Goal: Task Accomplishment & Management: Manage account settings

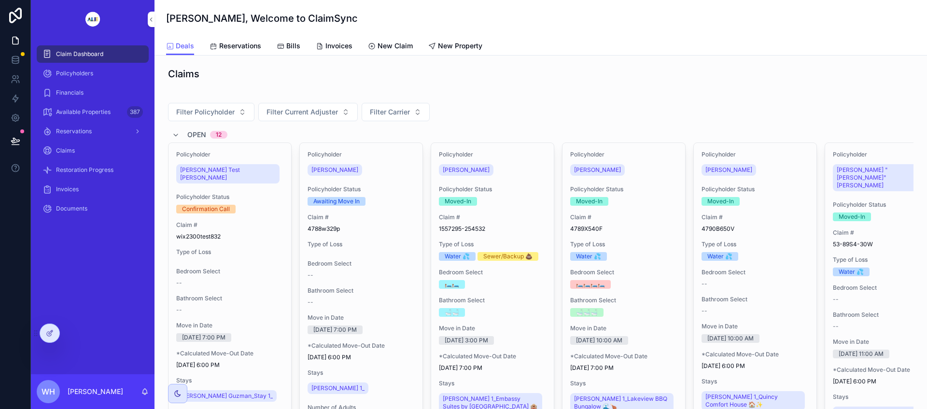
click at [244, 46] on span "Reservations" at bounding box center [240, 46] width 42 height 10
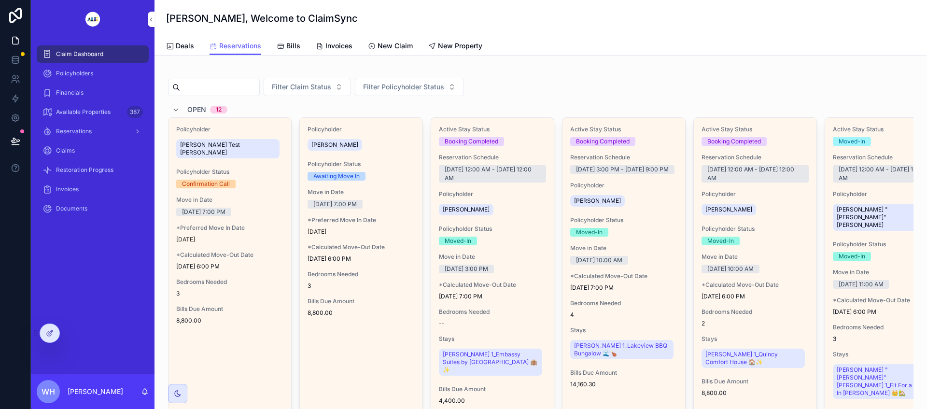
click at [87, 133] on span "Reservations" at bounding box center [74, 131] width 36 height 8
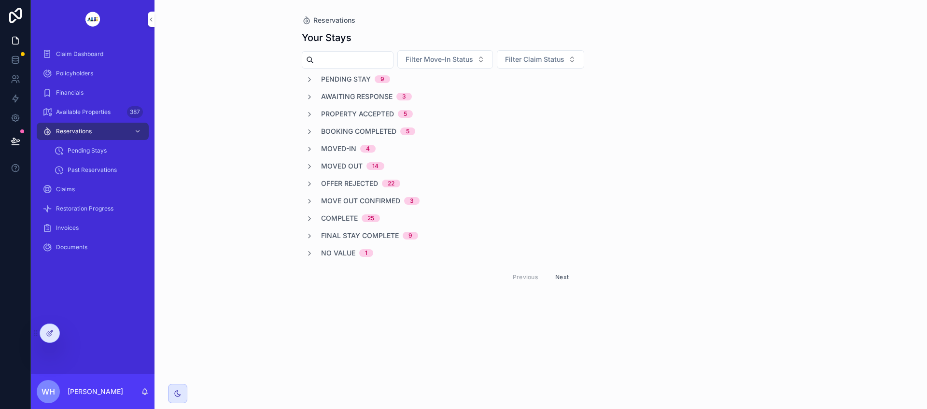
click at [333, 132] on span "Booking Completed" at bounding box center [358, 131] width 75 height 10
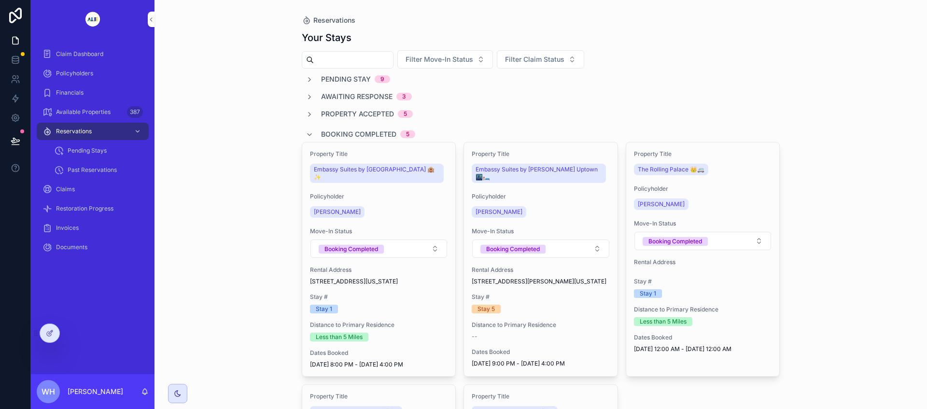
click at [333, 132] on span "Booking Completed" at bounding box center [358, 134] width 75 height 10
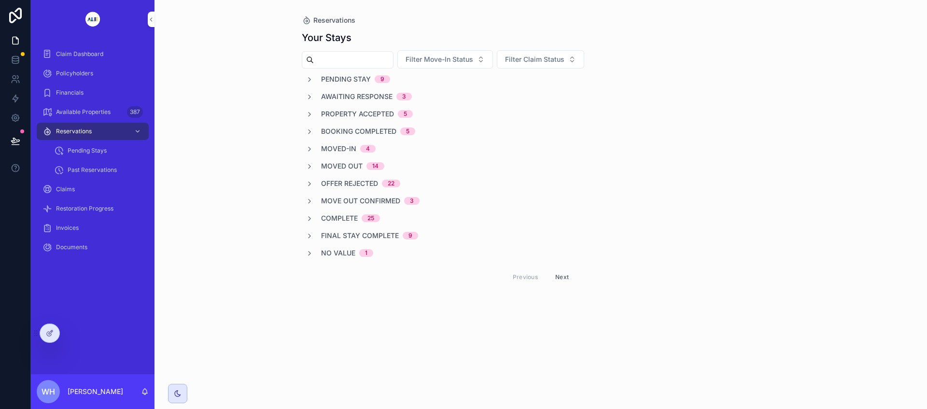
click at [336, 149] on span "Moved-in" at bounding box center [338, 149] width 35 height 10
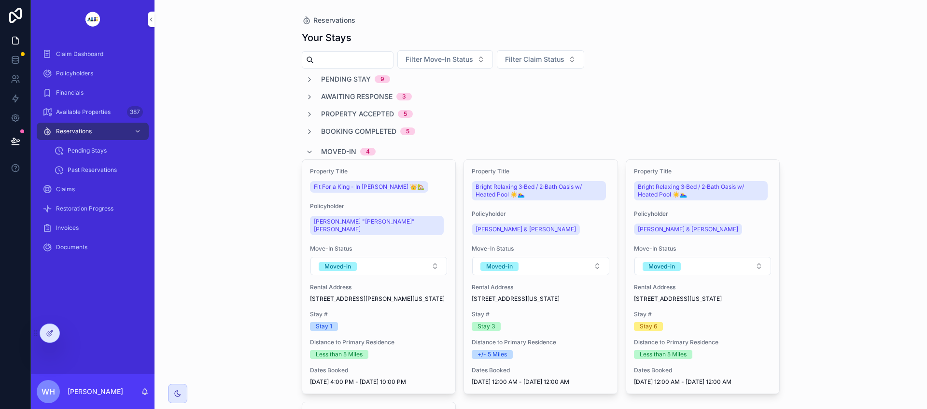
click at [245, 160] on div "Reservations Your Stays Filter Move-In Status Filter Claim Status Pending Stay …" at bounding box center [540, 204] width 772 height 409
click at [308, 152] on icon "scrollable content" at bounding box center [310, 152] width 8 height 8
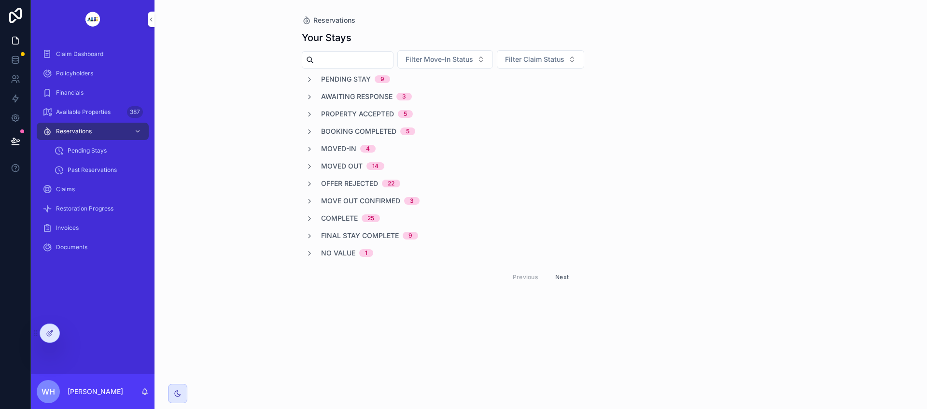
click at [313, 171] on div "Pending Stay 9 Awaiting Response 3 Property Accepted 5 Booking Completed 5 Move…" at bounding box center [541, 181] width 478 height 214
click at [311, 168] on icon "scrollable content" at bounding box center [310, 167] width 8 height 8
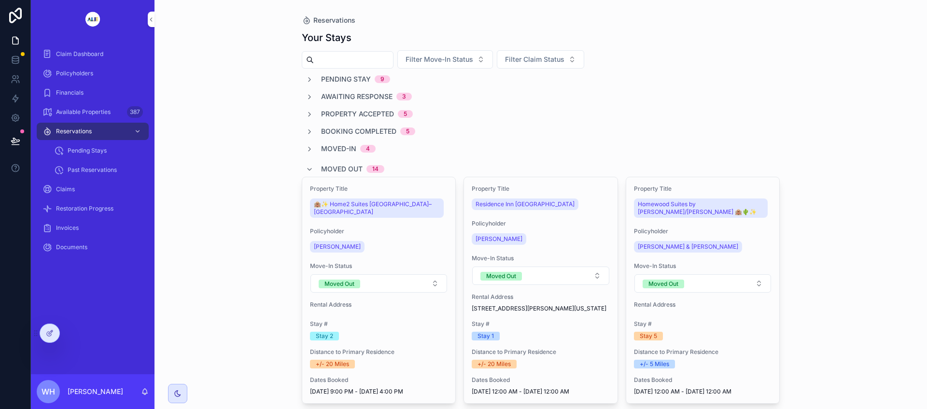
click at [312, 166] on div "Moved Out 14" at bounding box center [345, 168] width 79 height 15
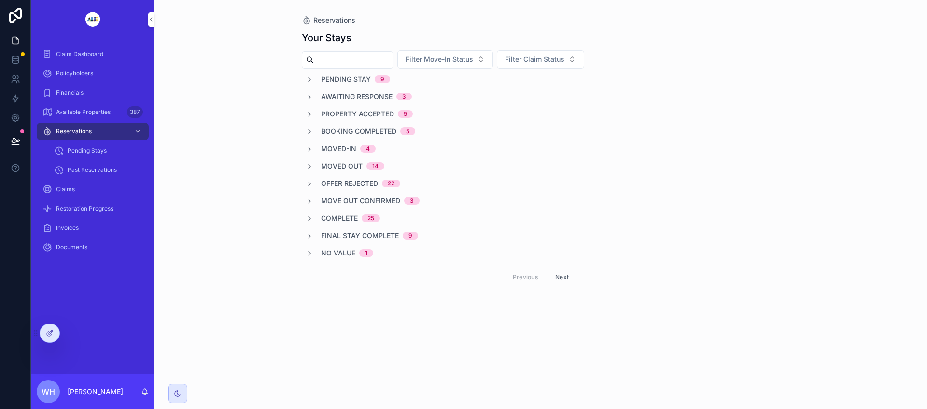
click at [310, 145] on span "scrollable content" at bounding box center [310, 149] width 8 height 8
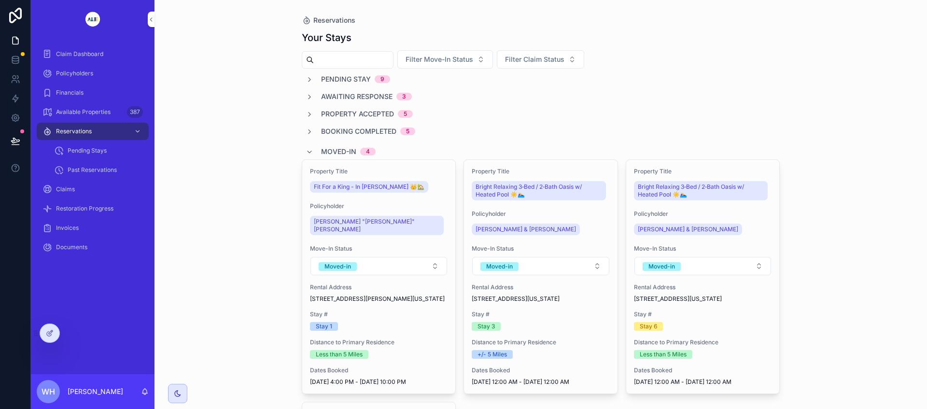
click at [306, 131] on icon "scrollable content" at bounding box center [310, 132] width 8 height 8
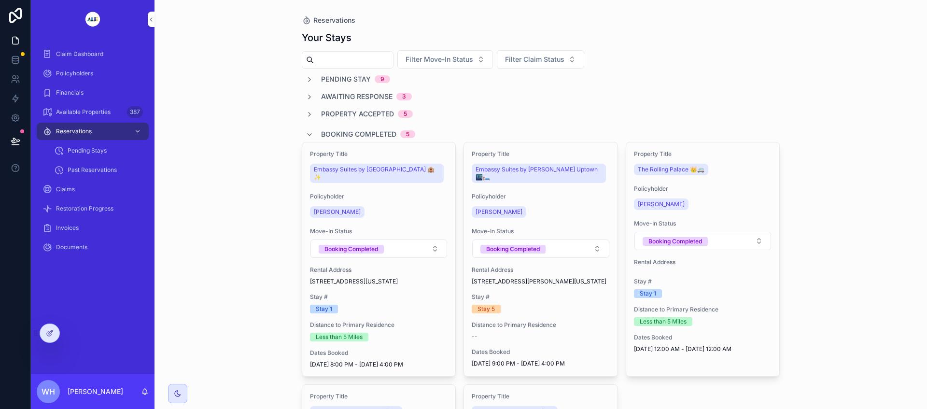
click at [745, 243] on button "Booking Completed" at bounding box center [702, 241] width 137 height 18
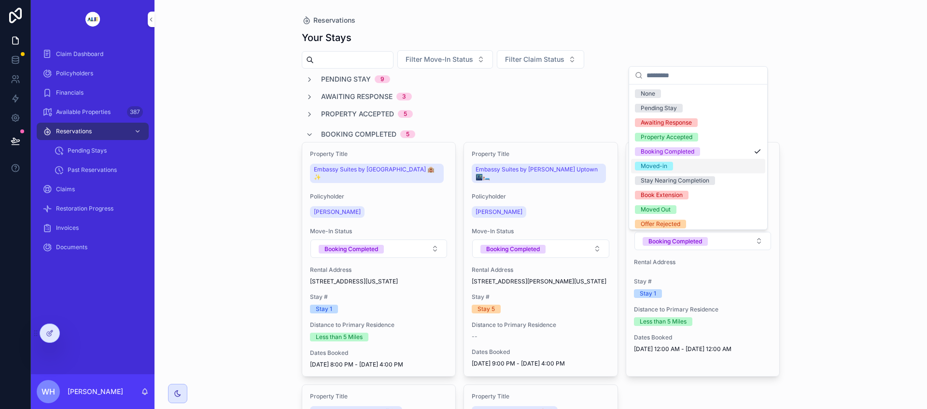
click at [672, 168] on span "Moved-in" at bounding box center [654, 166] width 38 height 9
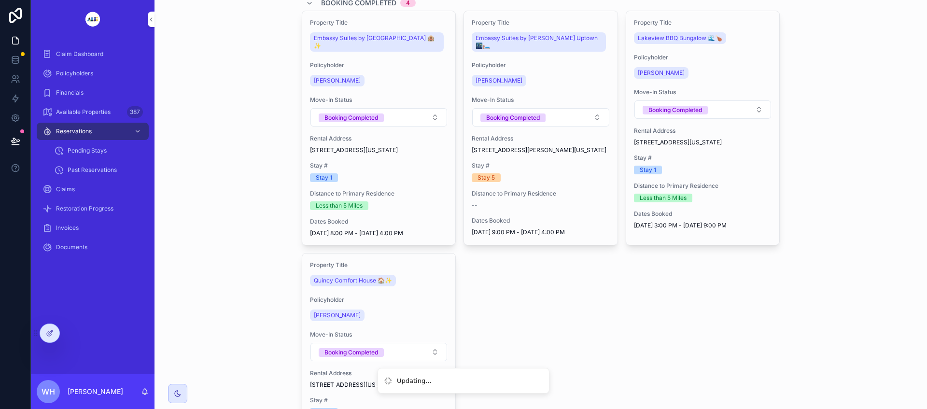
scroll to position [181, 0]
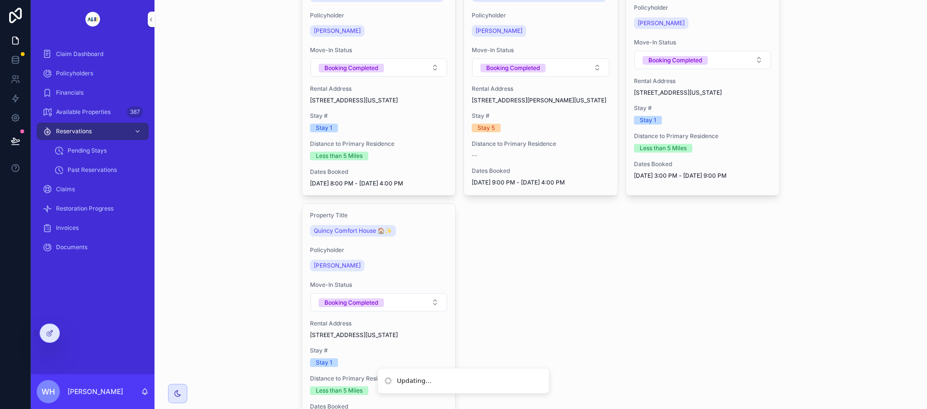
click at [428, 311] on button "Booking Completed" at bounding box center [378, 302] width 137 height 18
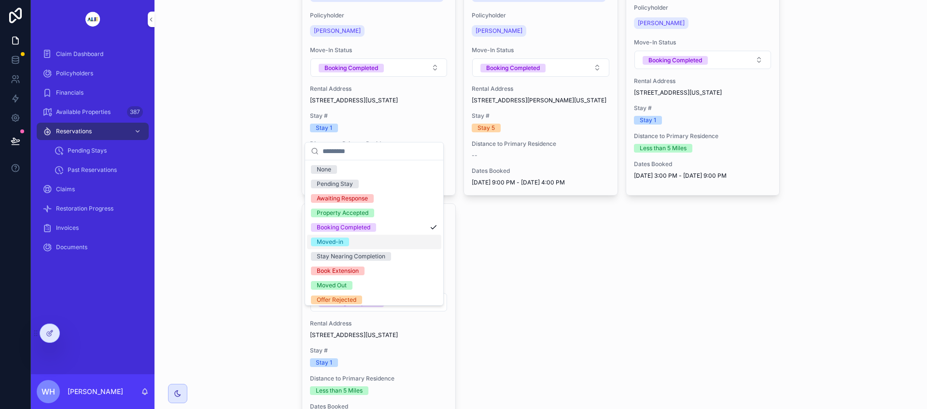
click at [350, 241] on div "Moved-in" at bounding box center [374, 242] width 134 height 14
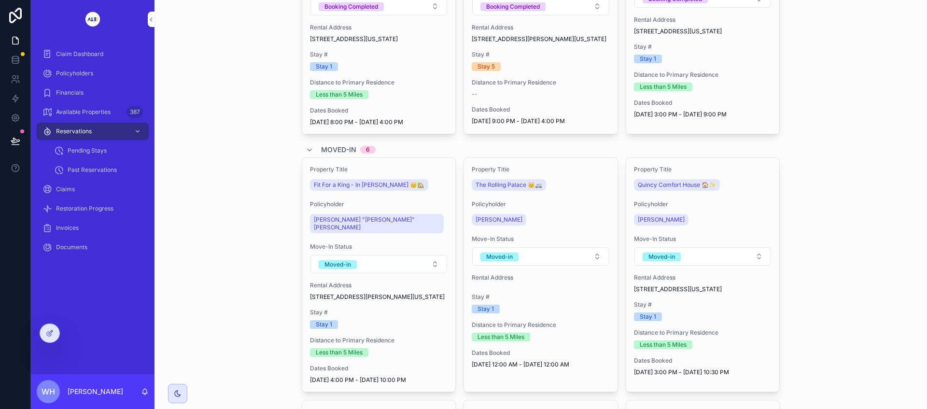
scroll to position [241, 0]
click at [731, 225] on div "Policyholder [PERSON_NAME]" at bounding box center [703, 214] width 138 height 27
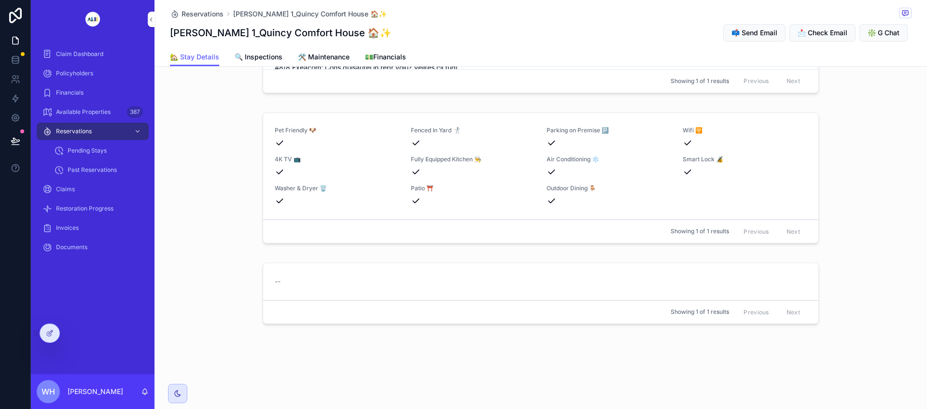
scroll to position [1234, 0]
click at [423, 290] on div "--" at bounding box center [540, 281] width 555 height 37
click at [51, 330] on icon at bounding box center [50, 333] width 8 height 8
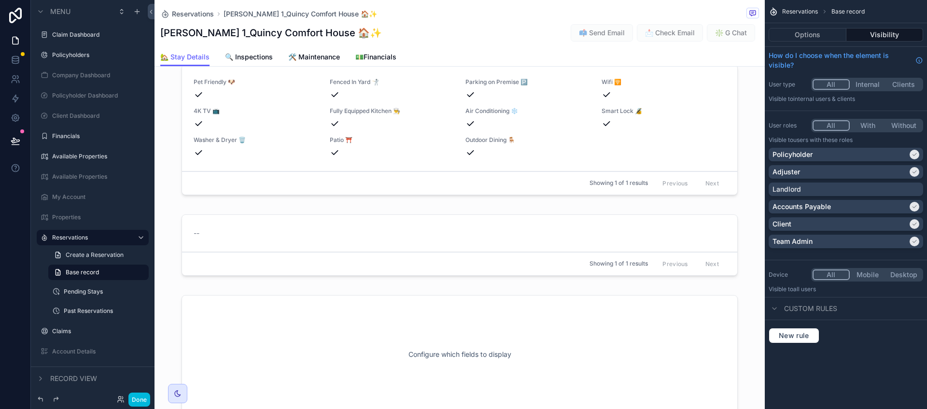
click at [354, 281] on div "scrollable content" at bounding box center [459, 246] width 610 height 73
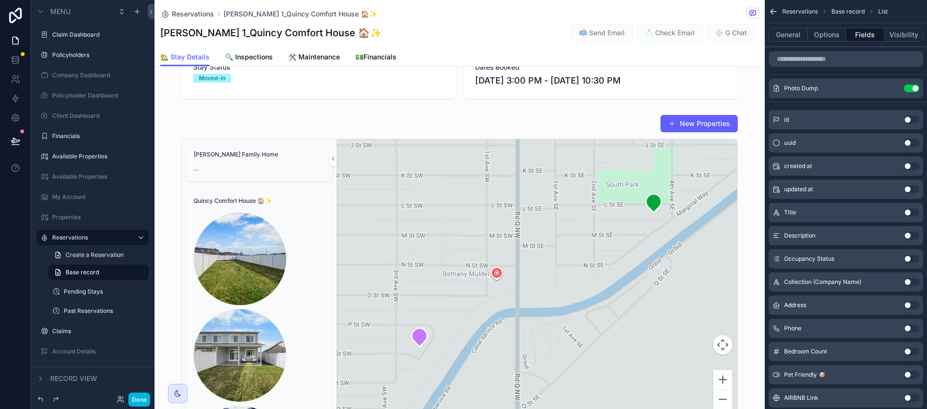
scroll to position [0, 0]
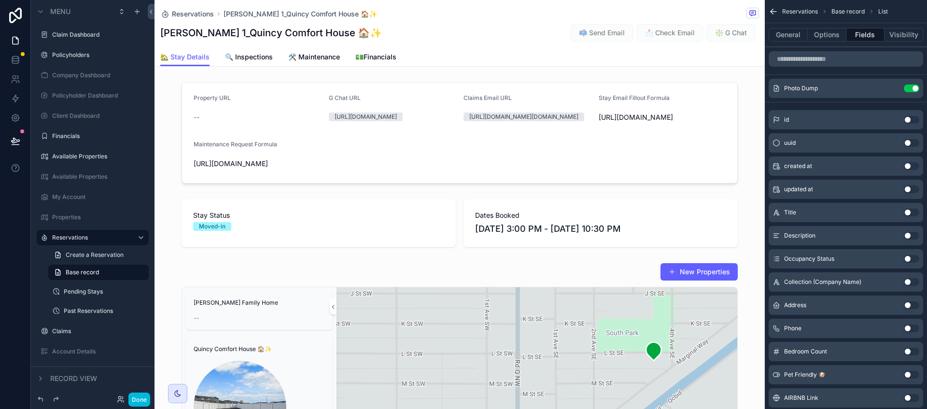
click at [75, 115] on label "Client Dashboard" at bounding box center [97, 116] width 91 height 8
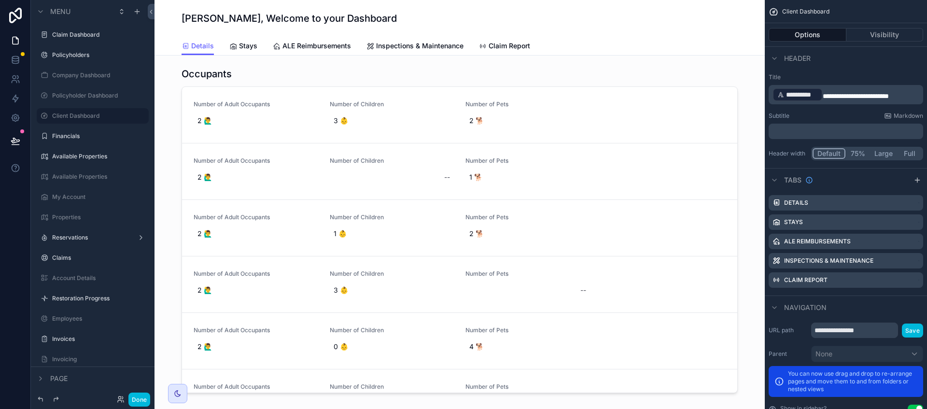
click at [76, 97] on label "Policyholder Dashboard" at bounding box center [97, 96] width 91 height 8
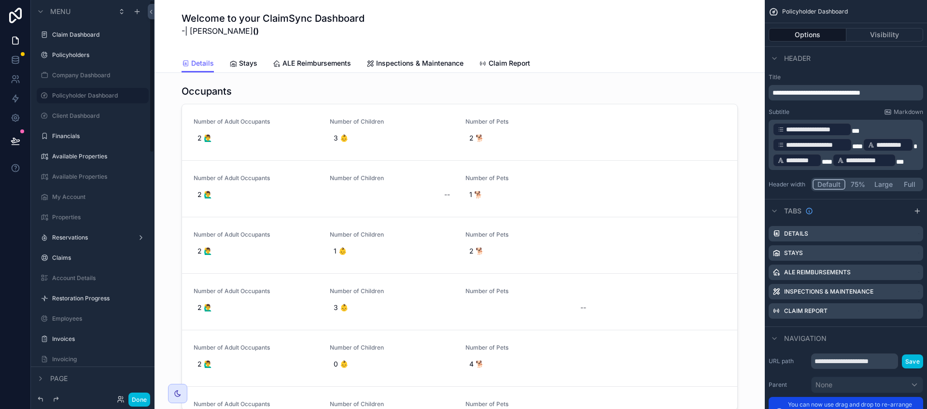
click at [79, 67] on div "Company Dashboard" at bounding box center [93, 75] width 124 height 17
click at [80, 76] on label "Company Dashboard" at bounding box center [97, 75] width 91 height 8
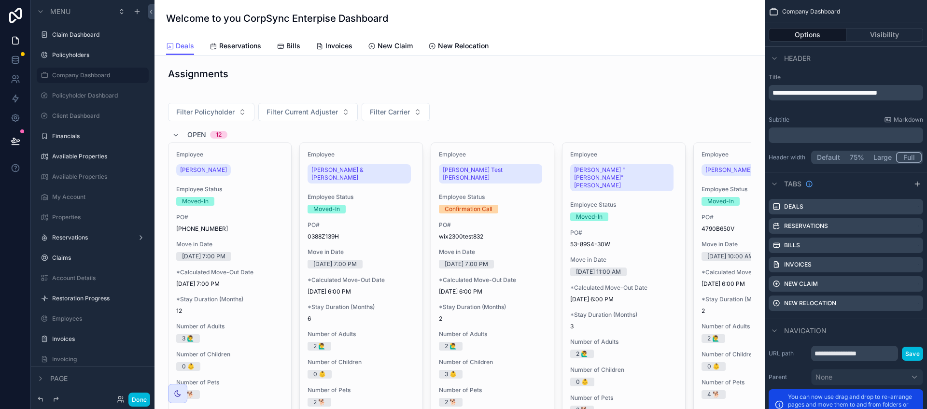
click at [66, 197] on label "My Account" at bounding box center [97, 197] width 91 height 8
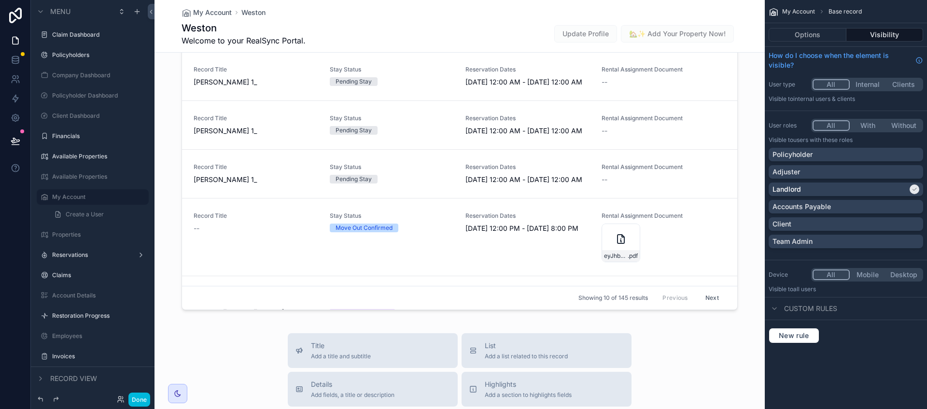
scroll to position [1753, 0]
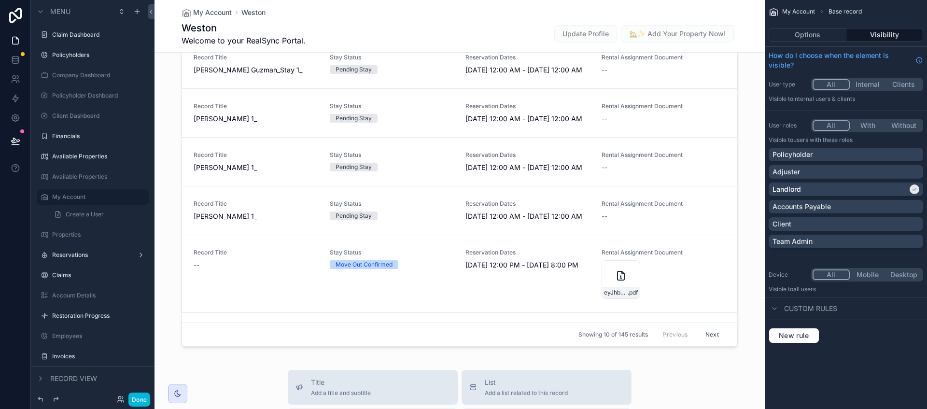
click at [699, 342] on button "Next" at bounding box center [712, 334] width 27 height 15
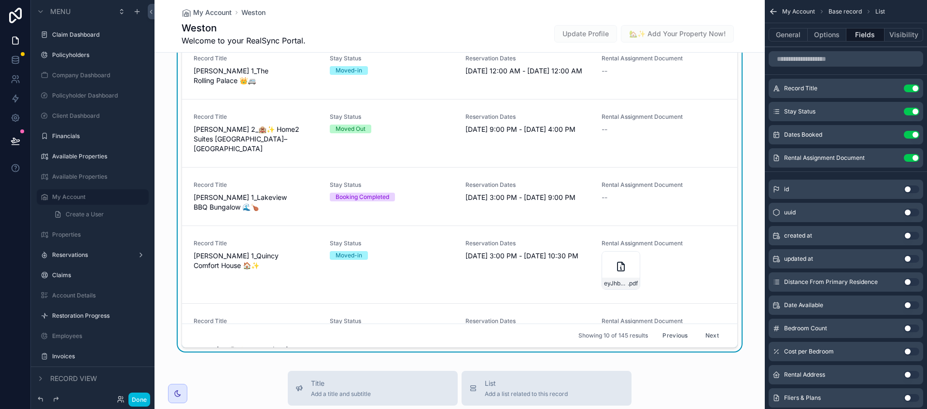
scroll to position [1753, 0]
drag, startPoint x: 533, startPoint y: 269, endPoint x: 456, endPoint y: 283, distance: 79.0
click at [533, 260] on span "[DATE] 3:00 PM - [DATE] 10:30 PM" at bounding box center [527, 255] width 125 height 10
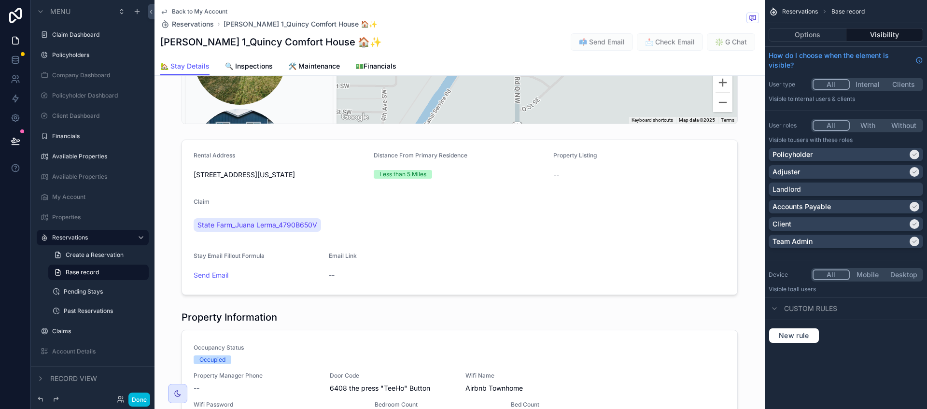
scroll to position [543, 0]
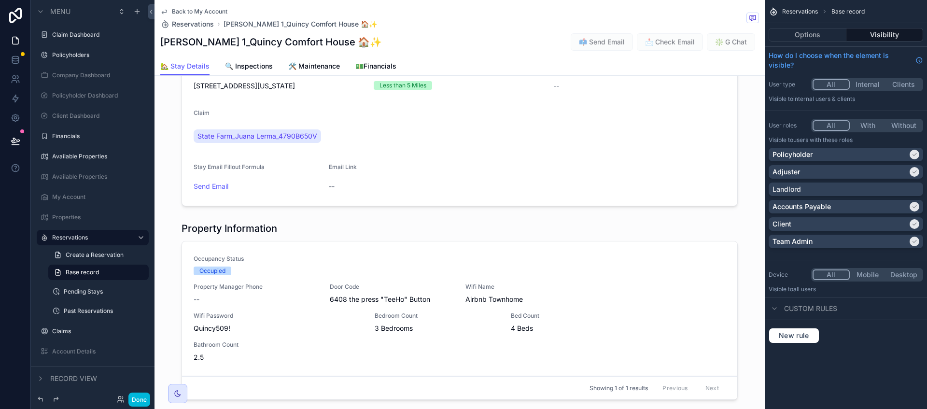
click at [410, 210] on div "scrollable content" at bounding box center [459, 128] width 610 height 163
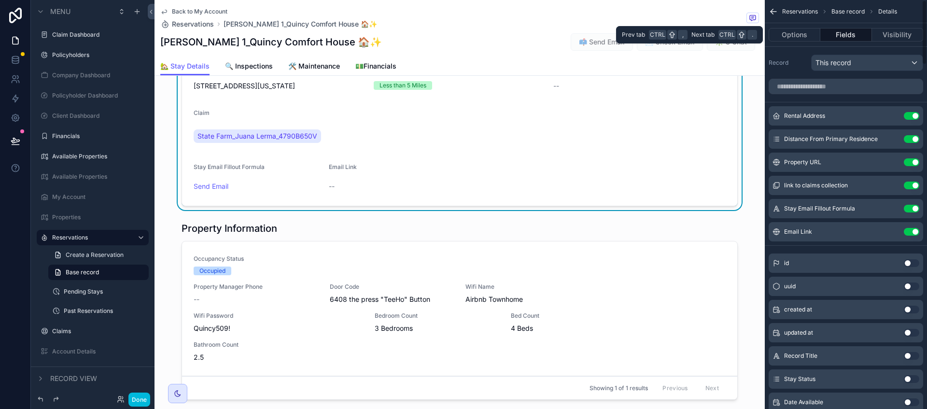
click at [798, 38] on button "Options" at bounding box center [795, 35] width 52 height 14
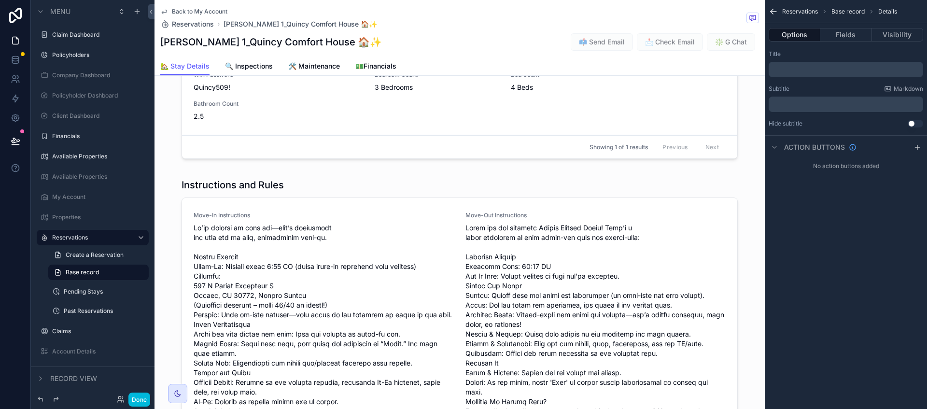
scroll to position [784, 0]
drag, startPoint x: 295, startPoint y: 181, endPoint x: 374, endPoint y: 192, distance: 79.9
click at [295, 166] on div "scrollable content" at bounding box center [459, 71] width 610 height 190
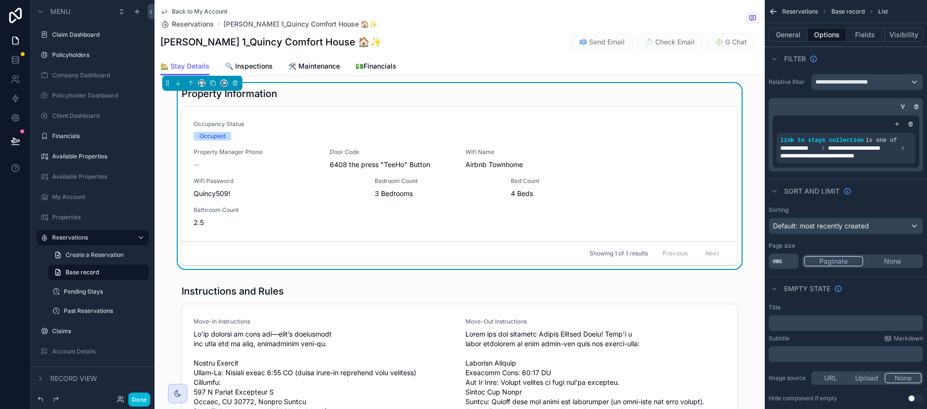
scroll to position [664, 0]
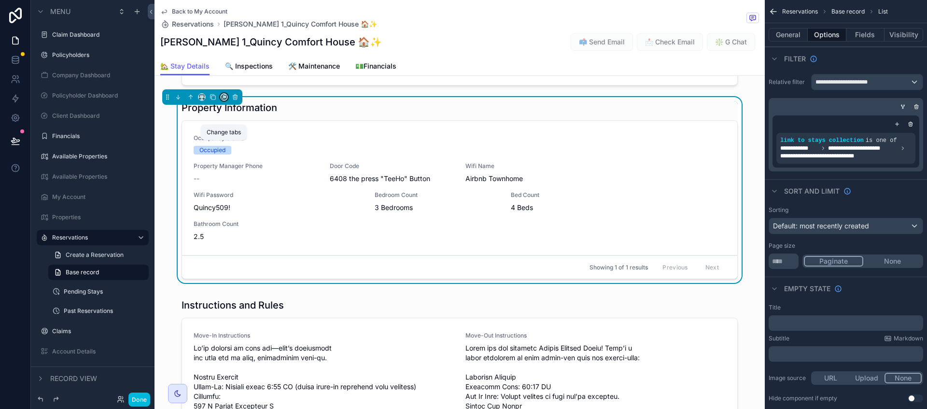
click at [225, 100] on icon "scrollable content" at bounding box center [224, 97] width 7 height 7
click at [214, 145] on div "scrollable content" at bounding box center [463, 204] width 927 height 409
click at [214, 100] on icon "scrollable content" at bounding box center [213, 97] width 7 height 7
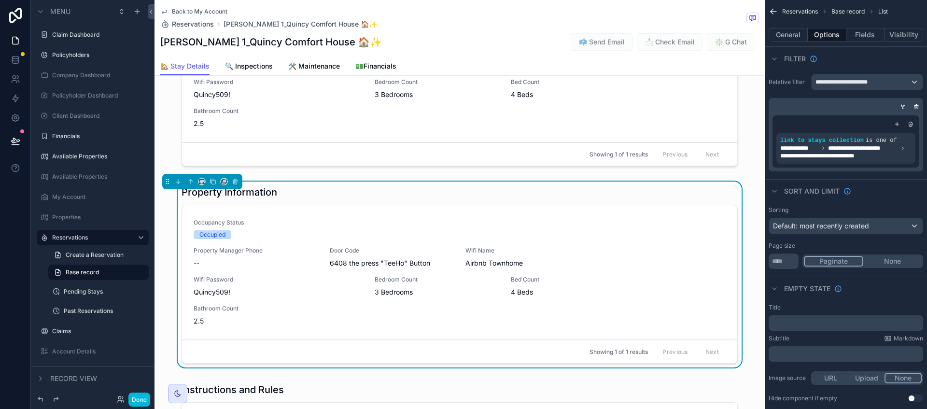
scroll to position [784, 0]
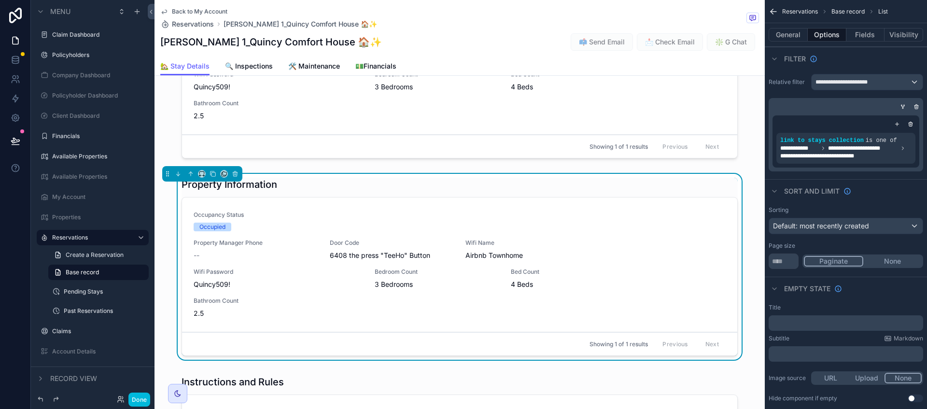
click at [792, 35] on button "General" at bounding box center [788, 35] width 39 height 14
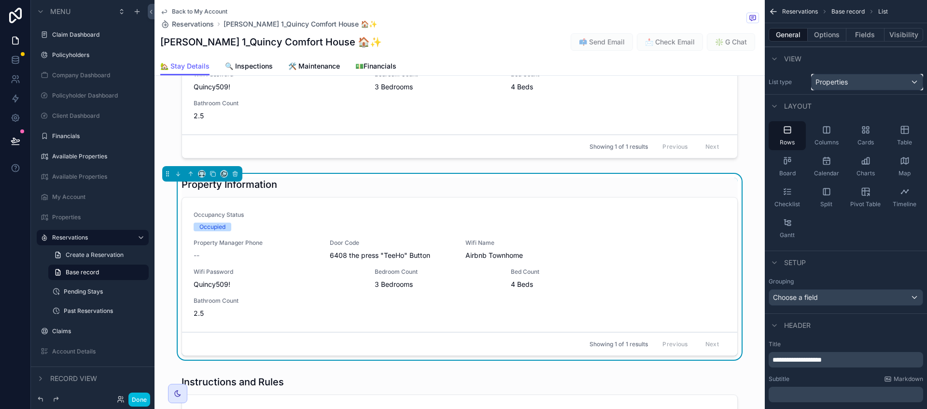
click at [858, 80] on div "Properties" at bounding box center [867, 81] width 111 height 15
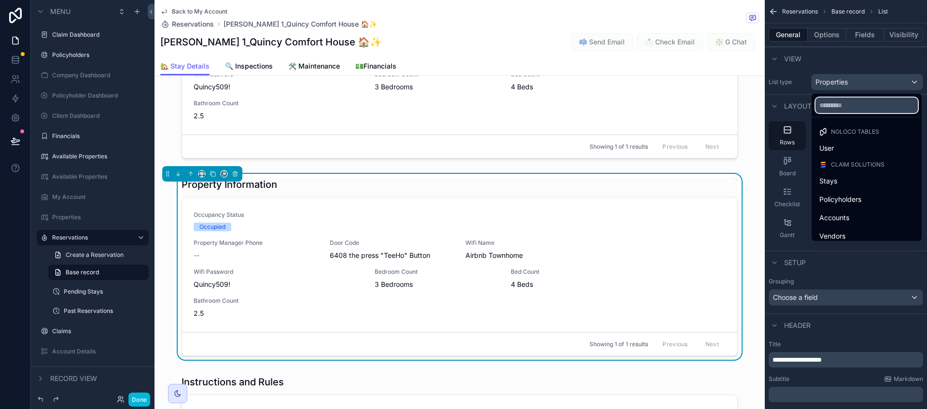
click at [855, 106] on input "text" at bounding box center [866, 105] width 102 height 15
click at [853, 198] on span "Policyholders" at bounding box center [840, 200] width 42 height 12
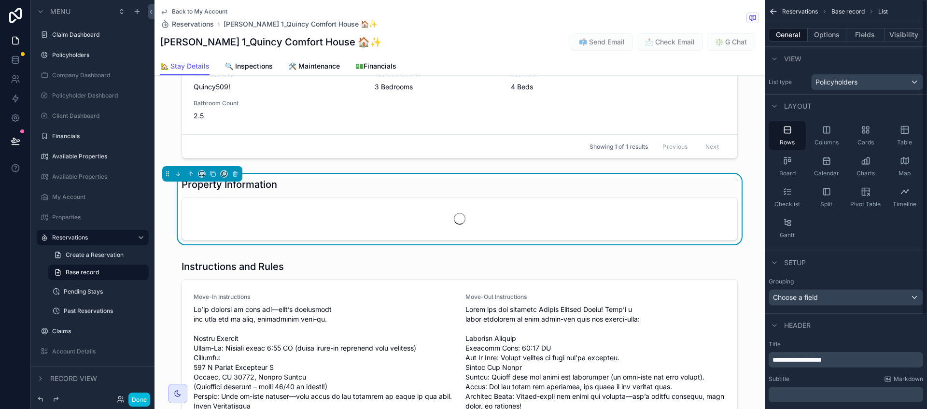
click at [834, 39] on button "Options" at bounding box center [827, 35] width 39 height 14
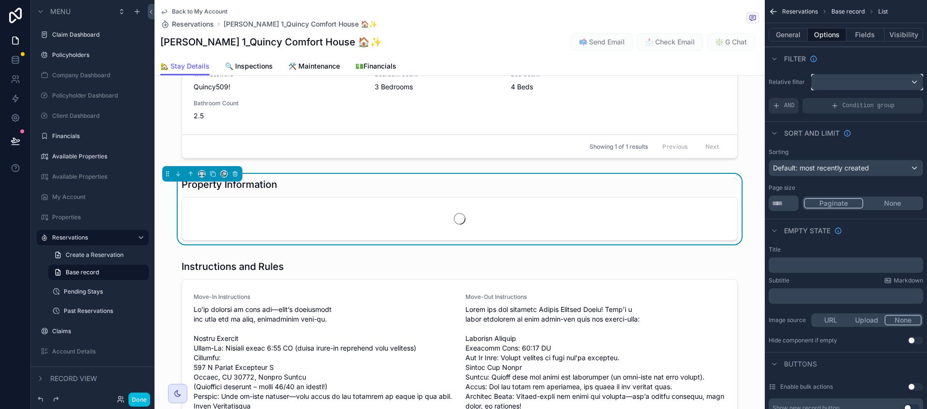
click at [873, 86] on div "scrollable content" at bounding box center [867, 81] width 111 height 15
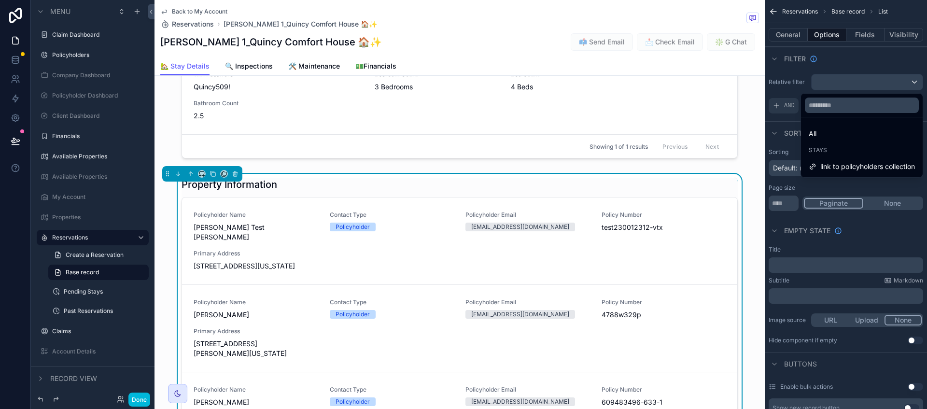
click at [861, 162] on span "link to policyholders collection" at bounding box center [867, 167] width 95 height 12
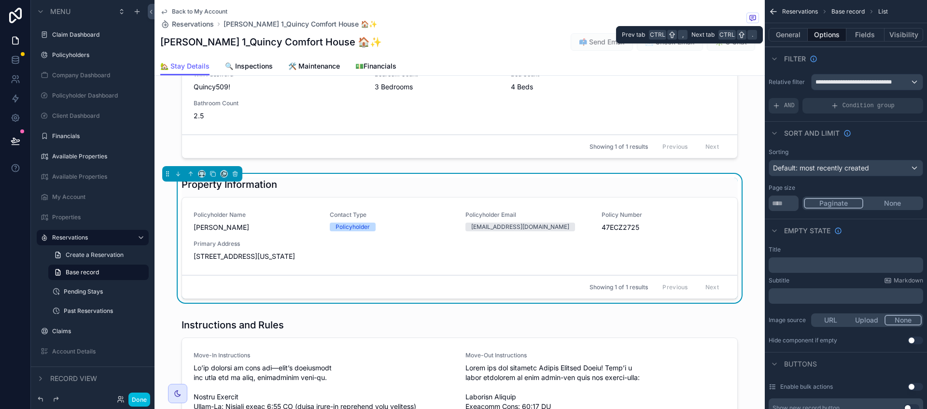
click at [787, 34] on button "General" at bounding box center [788, 35] width 39 height 14
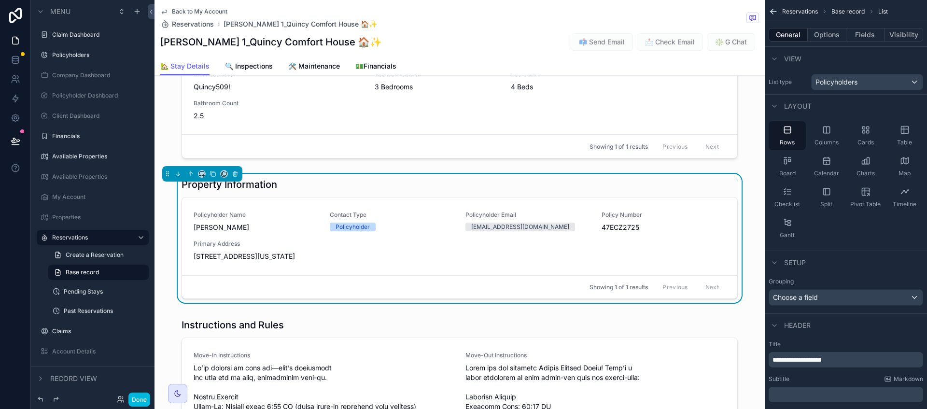
click at [789, 357] on span "**********" at bounding box center [796, 359] width 49 height 7
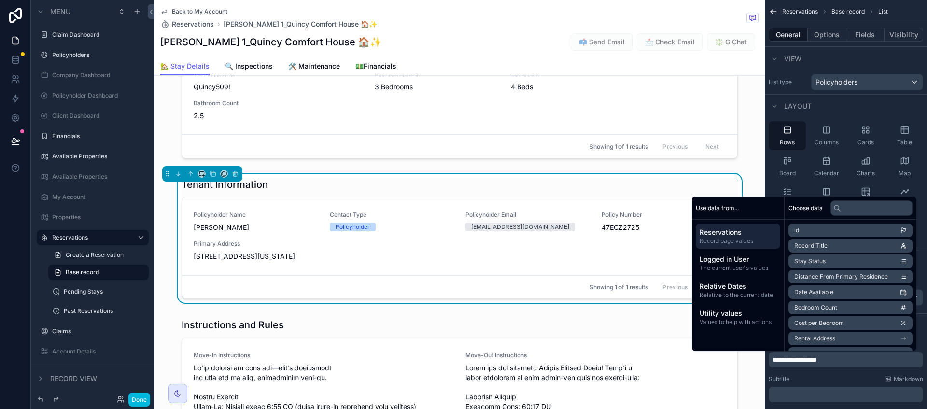
click at [311, 261] on span "[STREET_ADDRESS][US_STATE]" at bounding box center [256, 257] width 125 height 10
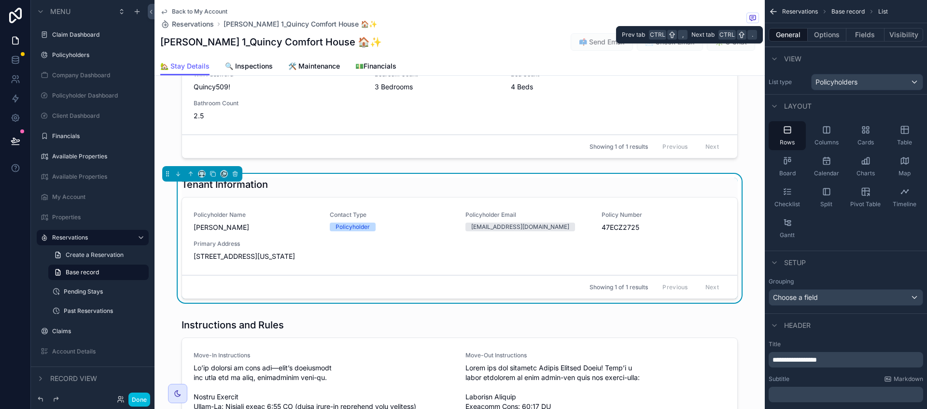
click at [864, 32] on button "Fields" at bounding box center [865, 35] width 39 height 14
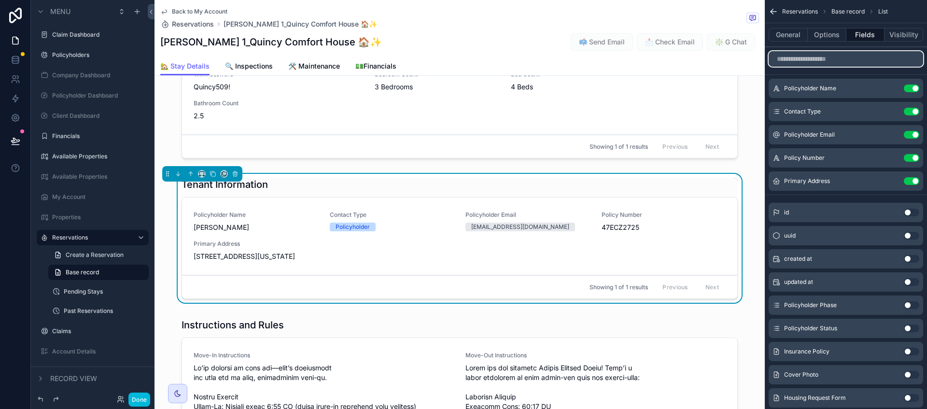
click at [841, 56] on input "scrollable content" at bounding box center [846, 58] width 154 height 15
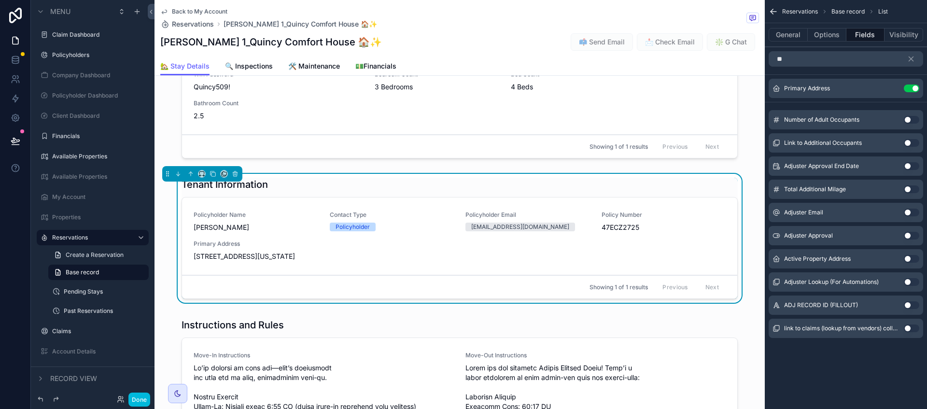
click at [909, 119] on button "Use setting" at bounding box center [911, 120] width 15 height 8
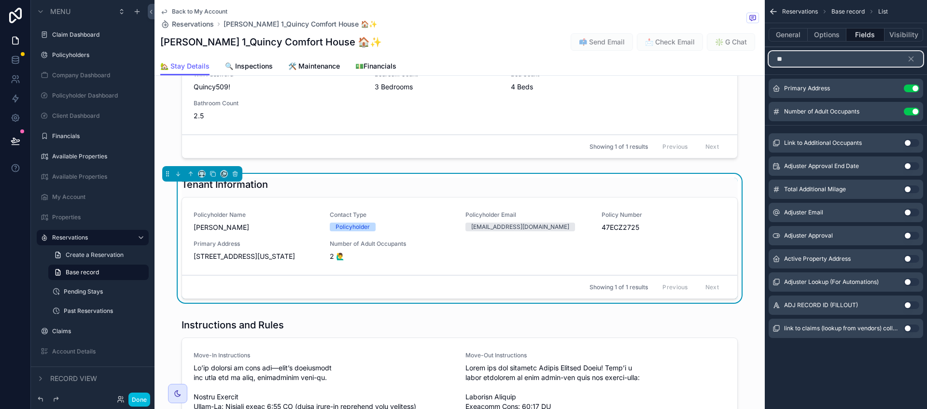
click at [820, 59] on input "**" at bounding box center [846, 58] width 154 height 15
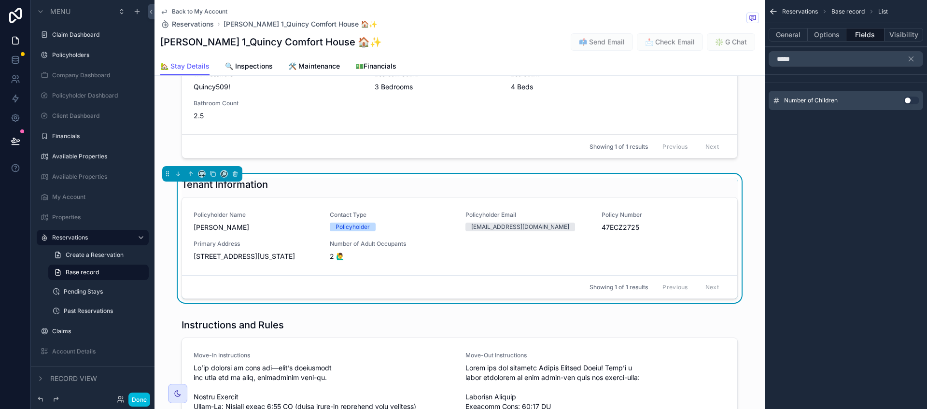
click at [907, 102] on button "Use setting" at bounding box center [911, 101] width 15 height 8
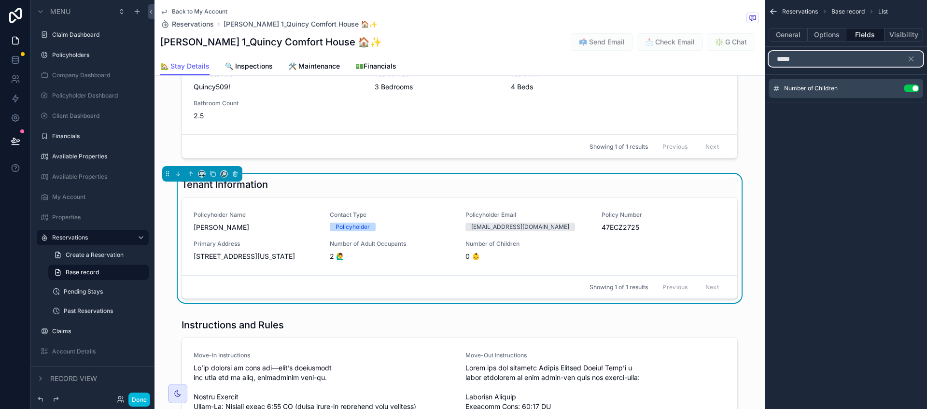
click at [808, 55] on input "*****" at bounding box center [846, 58] width 154 height 15
type input "****"
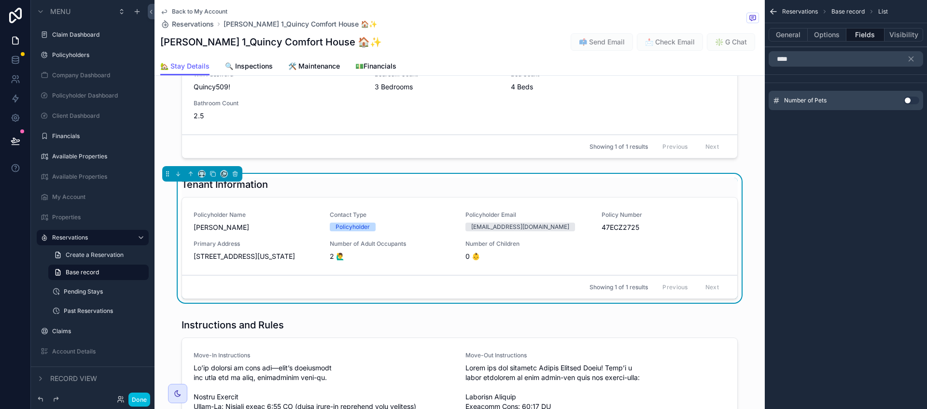
click at [907, 98] on button "Use setting" at bounding box center [911, 101] width 15 height 8
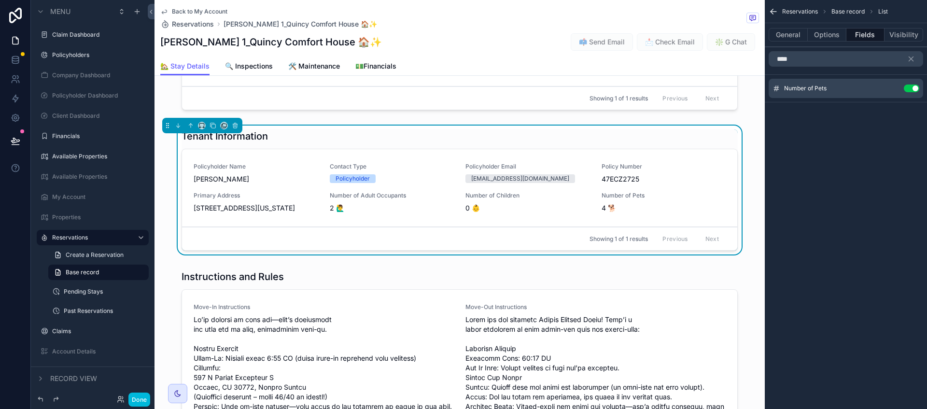
scroll to position [845, 0]
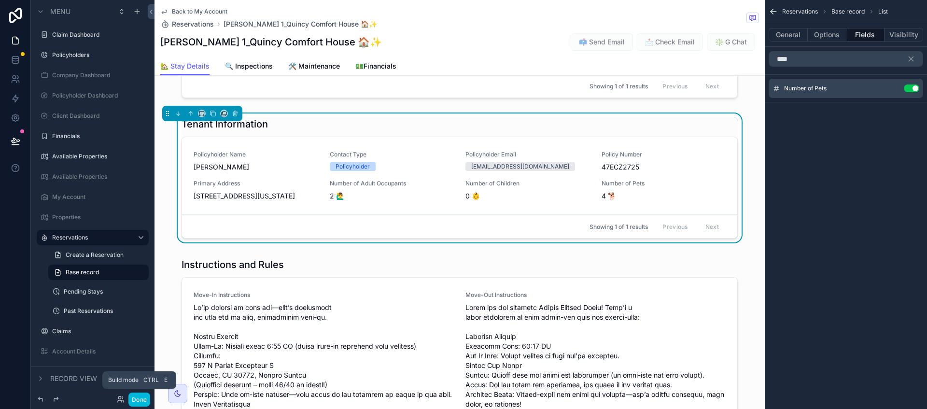
click at [141, 399] on button "Done" at bounding box center [139, 399] width 22 height 14
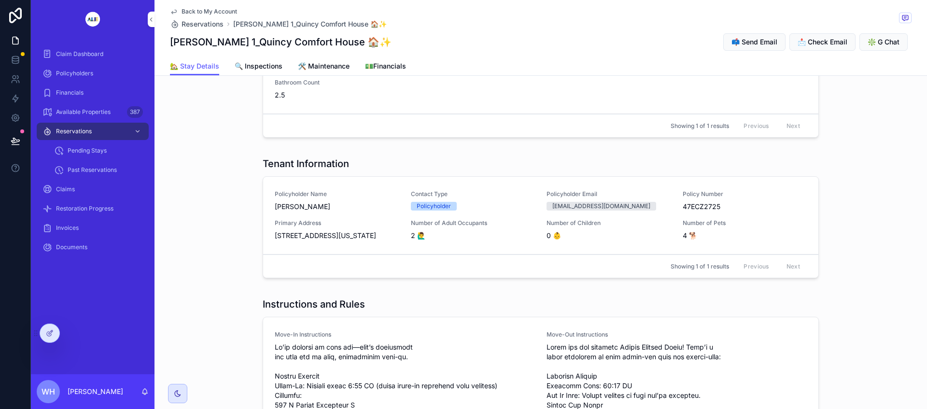
scroll to position [784, 0]
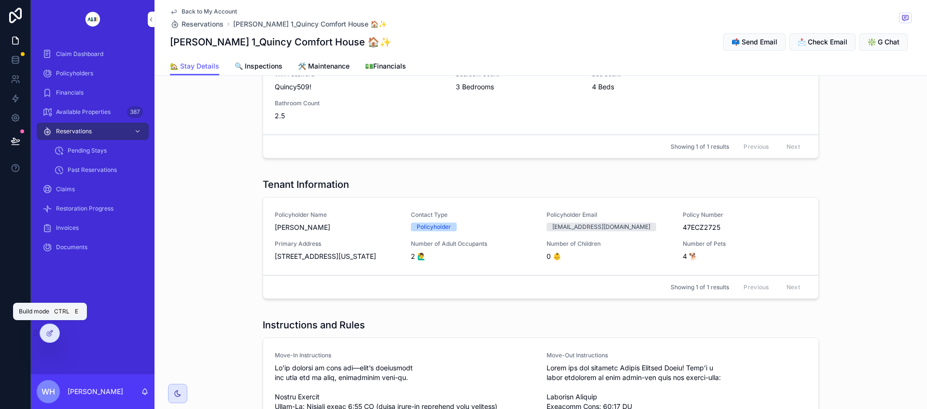
click at [51, 336] on icon at bounding box center [50, 333] width 8 height 8
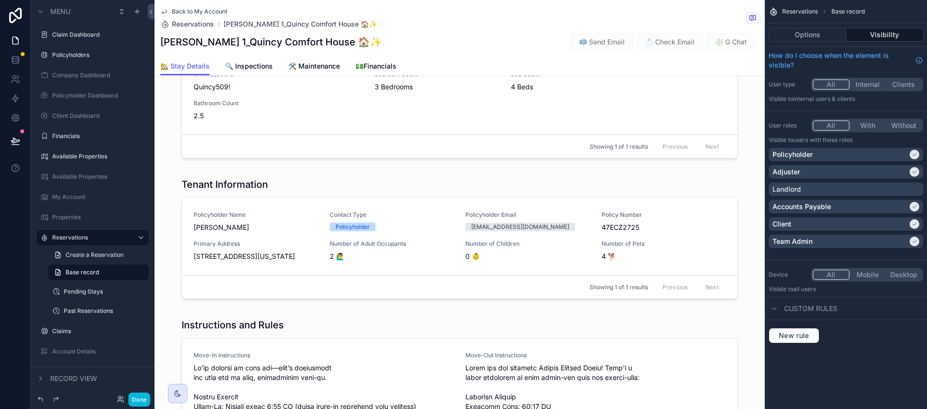
click at [217, 237] on div "scrollable content" at bounding box center [459, 240] width 610 height 133
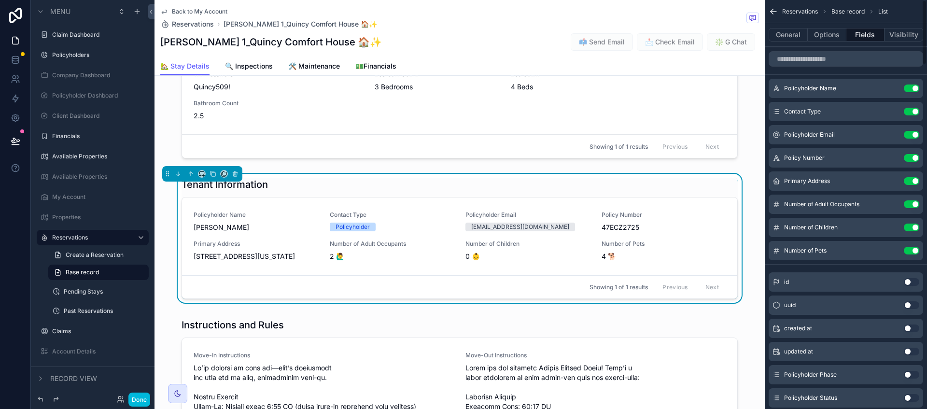
click at [830, 35] on button "Options" at bounding box center [827, 35] width 39 height 14
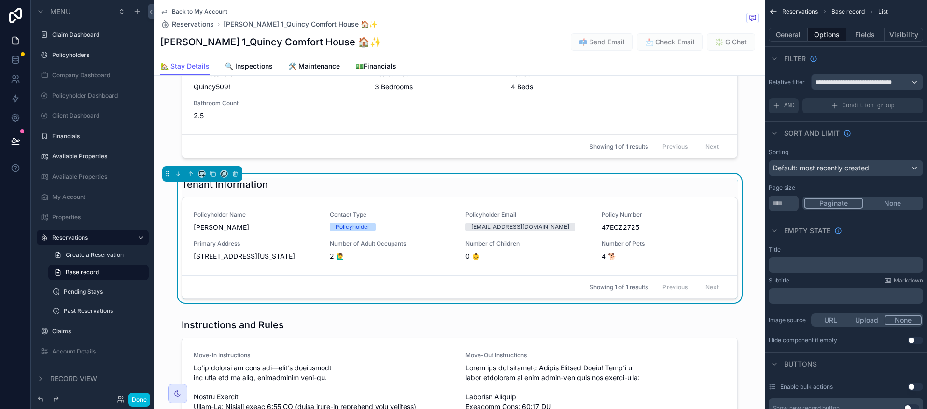
click at [854, 105] on span "Condition group" at bounding box center [868, 106] width 52 height 8
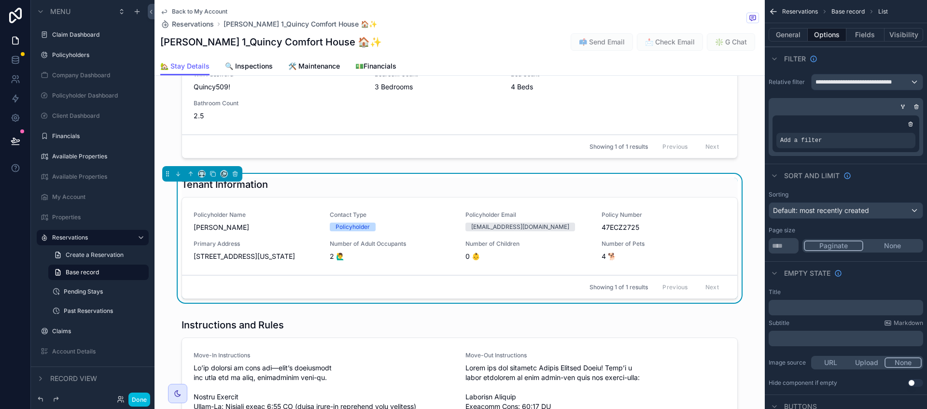
click at [911, 124] on icon "scrollable content" at bounding box center [911, 124] width 0 height 1
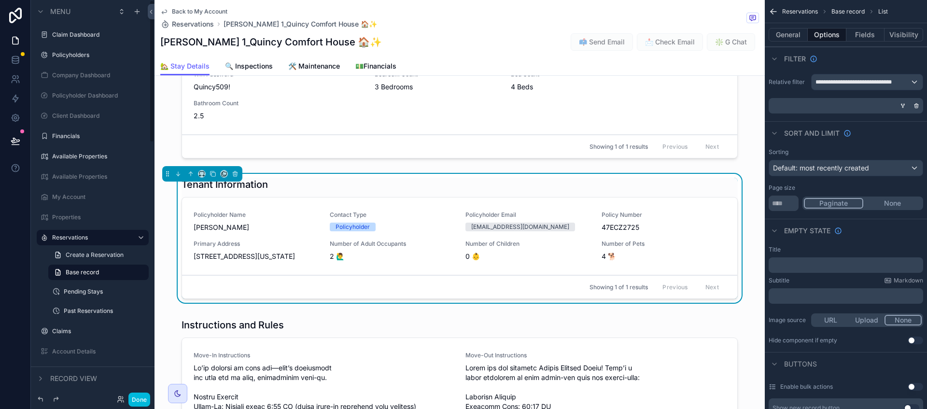
click at [144, 401] on button "Done" at bounding box center [139, 399] width 22 height 14
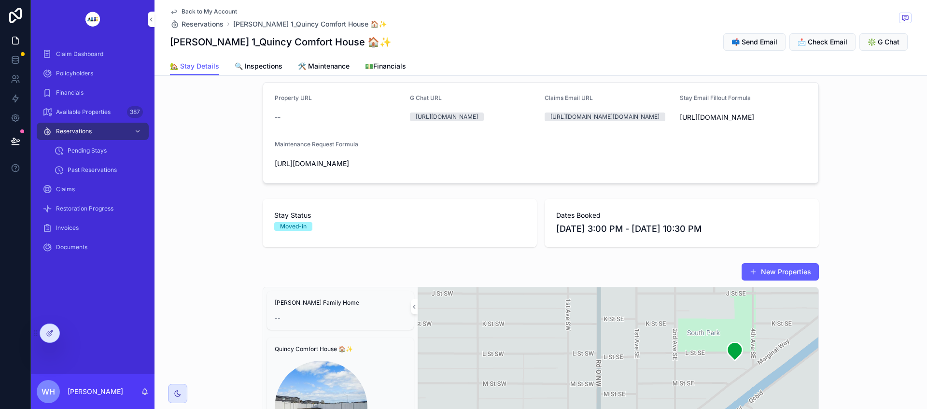
scroll to position [0, 0]
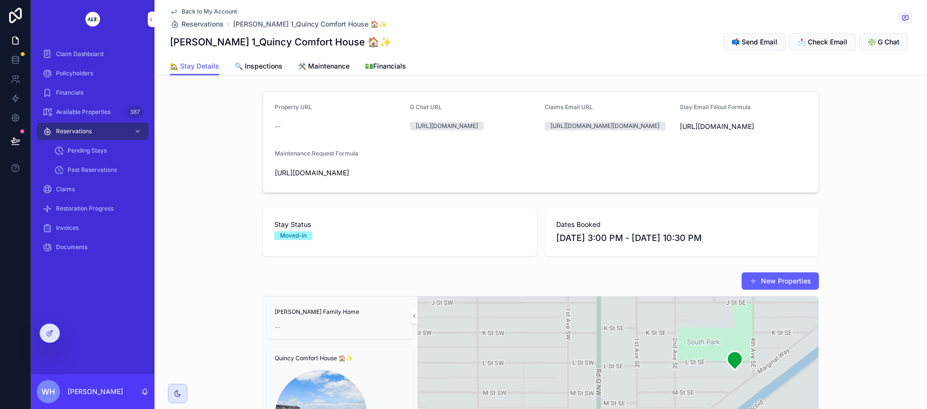
click at [484, 192] on form "Property URL -- G Chat URL [URL][DOMAIN_NAME] Claims Email URL [URL][DOMAIN_NAM…" at bounding box center [540, 142] width 555 height 100
click at [52, 331] on icon at bounding box center [50, 333] width 8 height 8
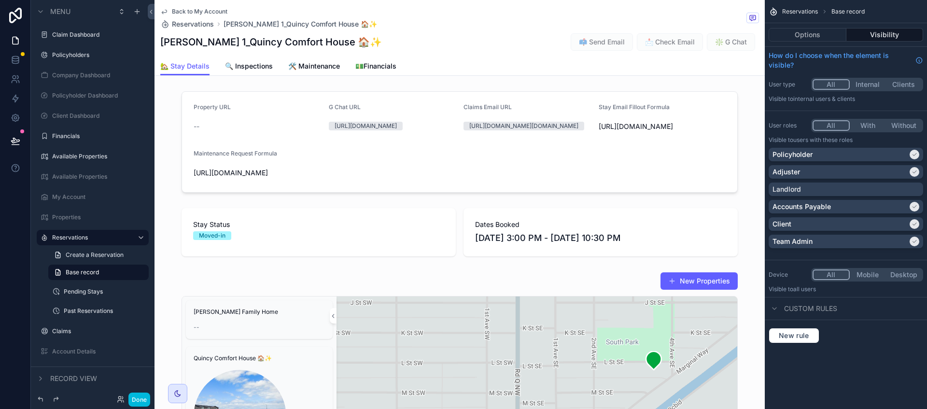
click at [414, 193] on div "scrollable content" at bounding box center [459, 141] width 610 height 109
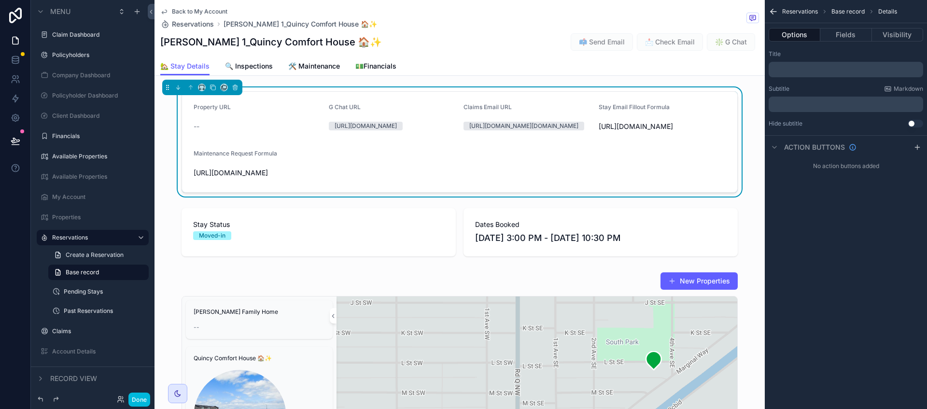
click at [901, 35] on button "Visibility" at bounding box center [897, 35] width 51 height 14
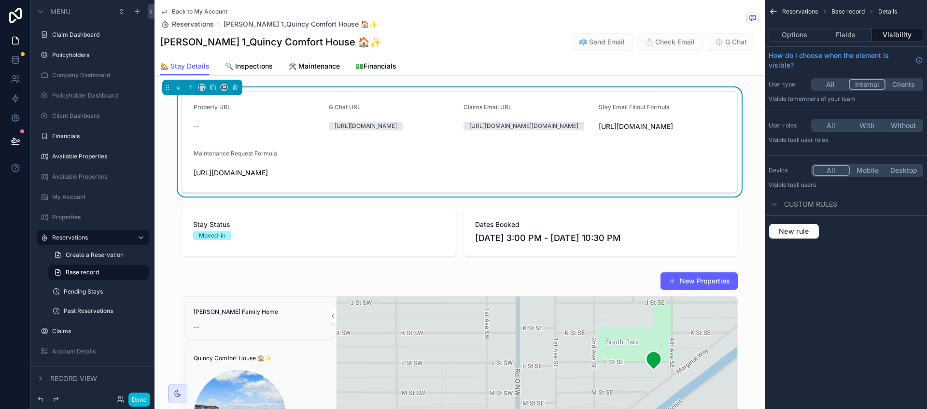
click at [167, 157] on div "Property URL -- G Chat URL [URL][DOMAIN_NAME] Claims Email URL [URL][DOMAIN_NAM…" at bounding box center [459, 141] width 610 height 109
click at [171, 260] on div "scrollable content" at bounding box center [459, 232] width 610 height 56
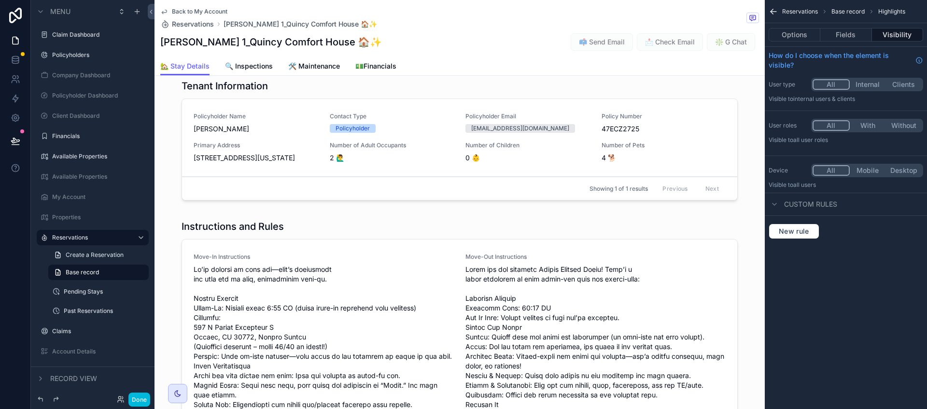
scroll to position [905, 0]
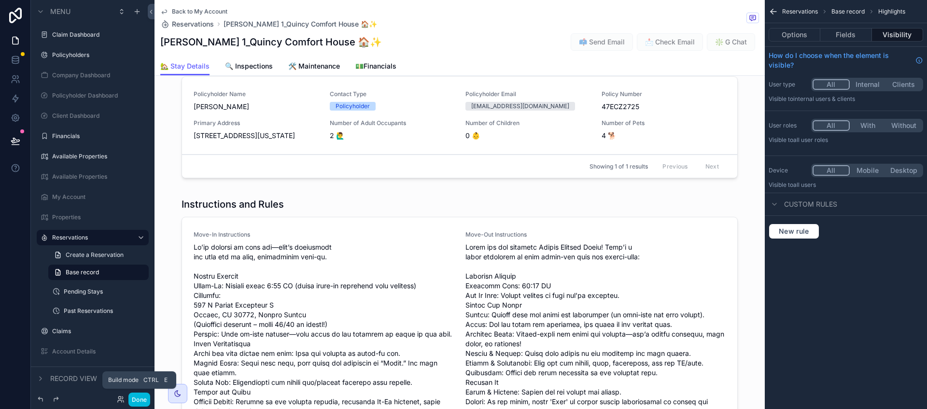
click at [141, 399] on button "Done" at bounding box center [139, 399] width 22 height 14
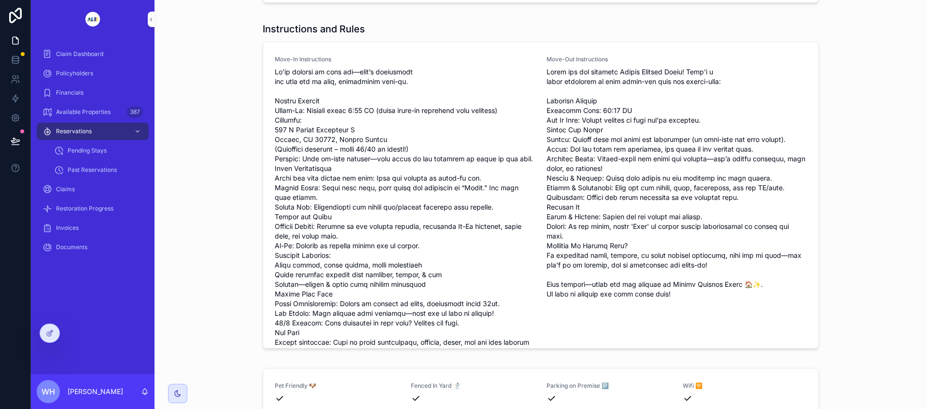
scroll to position [1394, 0]
